Goal: Browse casually

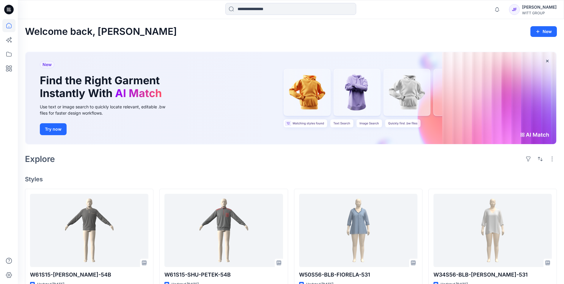
scroll to position [59, 0]
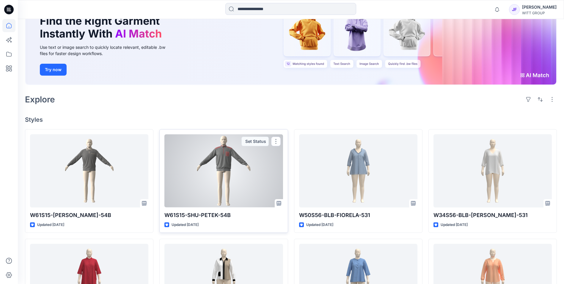
click at [223, 183] on div at bounding box center [223, 170] width 118 height 73
